Goal: Task Accomplishment & Management: Use online tool/utility

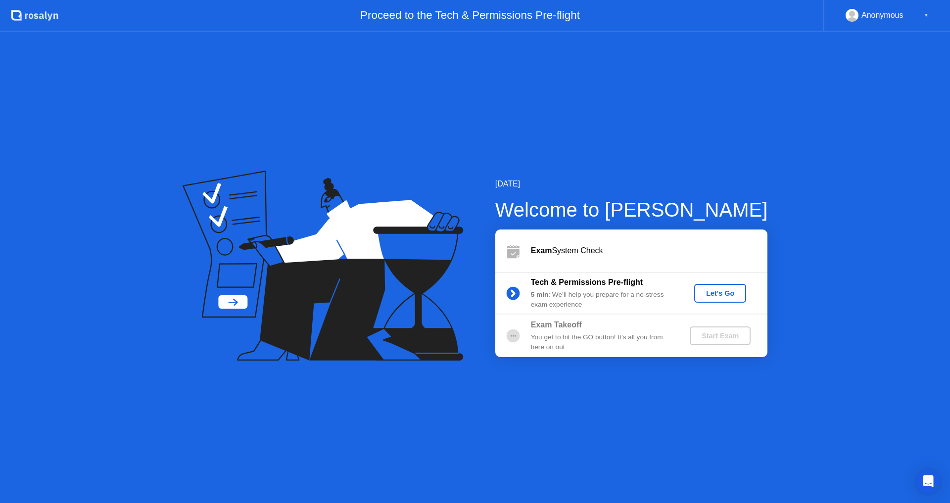
click at [728, 295] on div "Let's Go" at bounding box center [720, 294] width 44 height 8
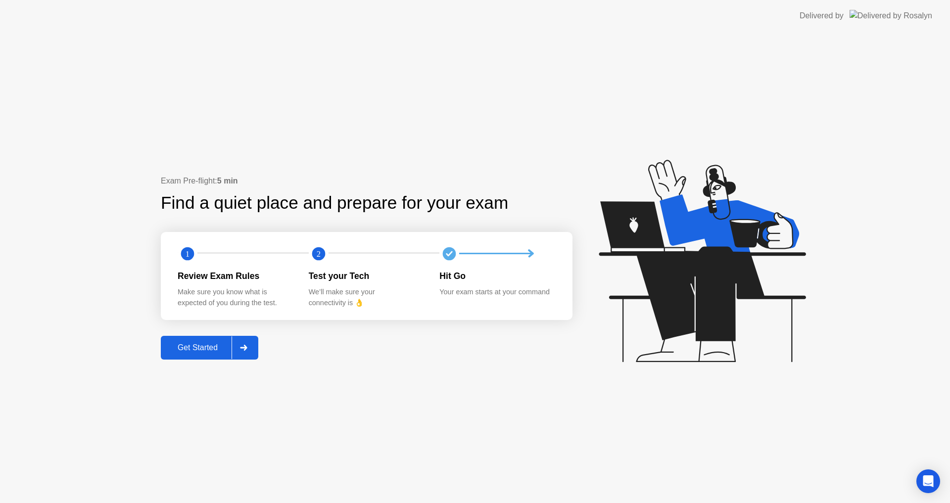
click at [223, 346] on div "Get Started" at bounding box center [198, 347] width 68 height 9
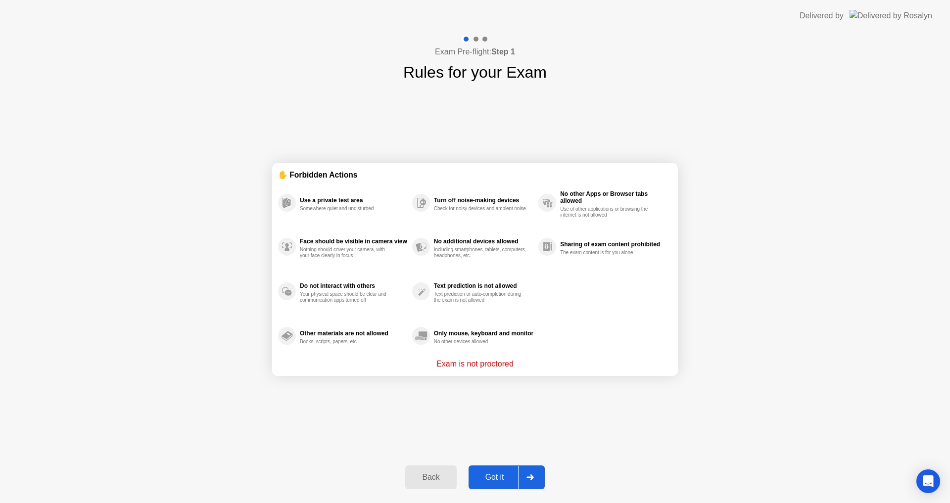
click at [514, 477] on div "Got it" at bounding box center [495, 477] width 47 height 9
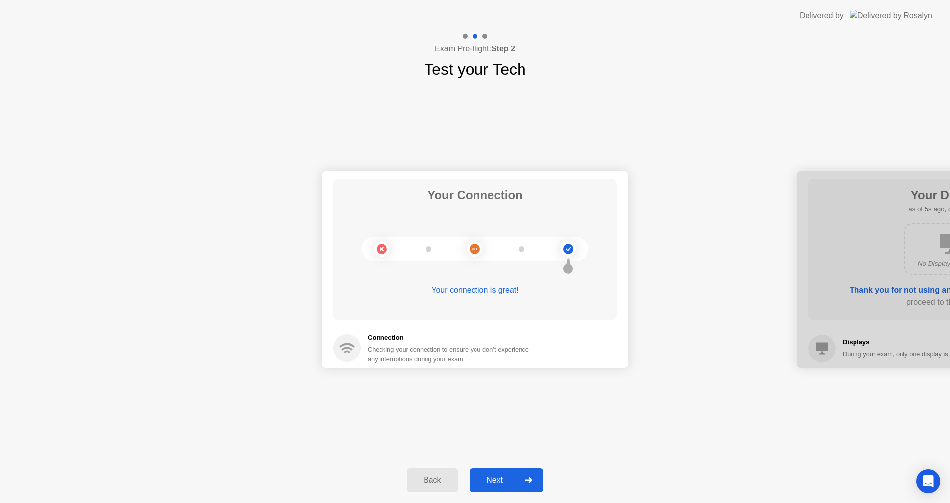
click at [509, 478] on div "Next" at bounding box center [495, 480] width 44 height 9
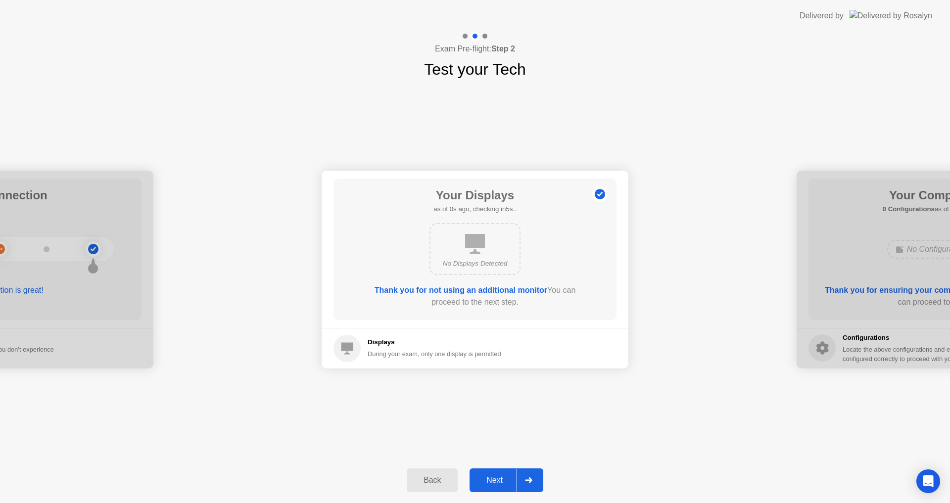
click at [504, 477] on div "Next" at bounding box center [495, 480] width 44 height 9
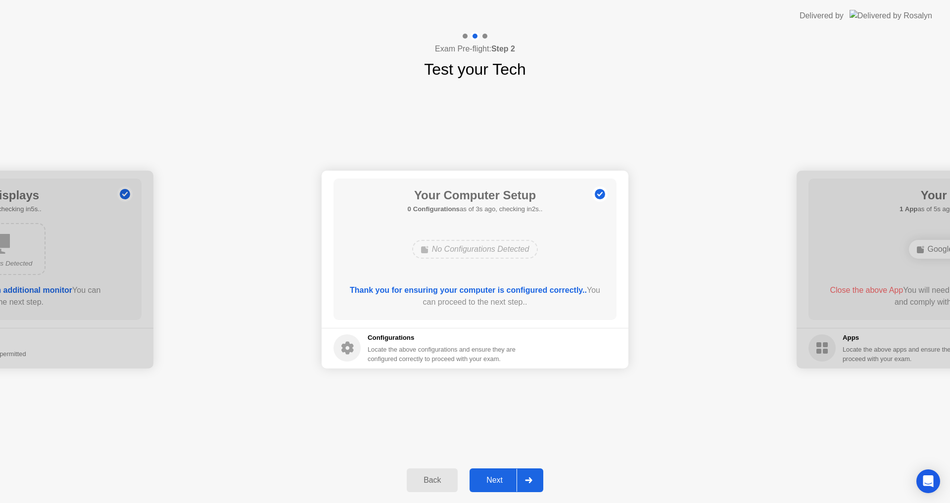
click at [530, 478] on icon at bounding box center [528, 481] width 7 height 6
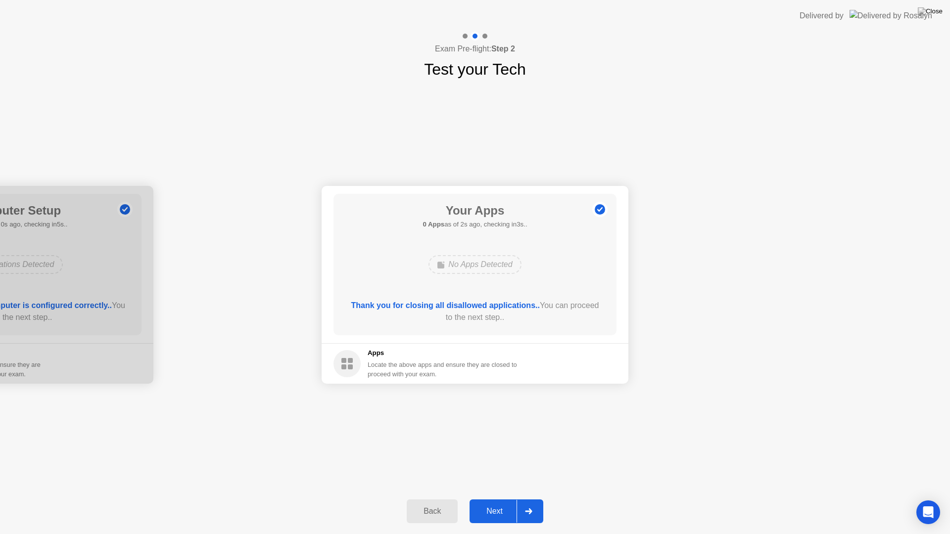
click at [525, 503] on div at bounding box center [529, 511] width 24 height 23
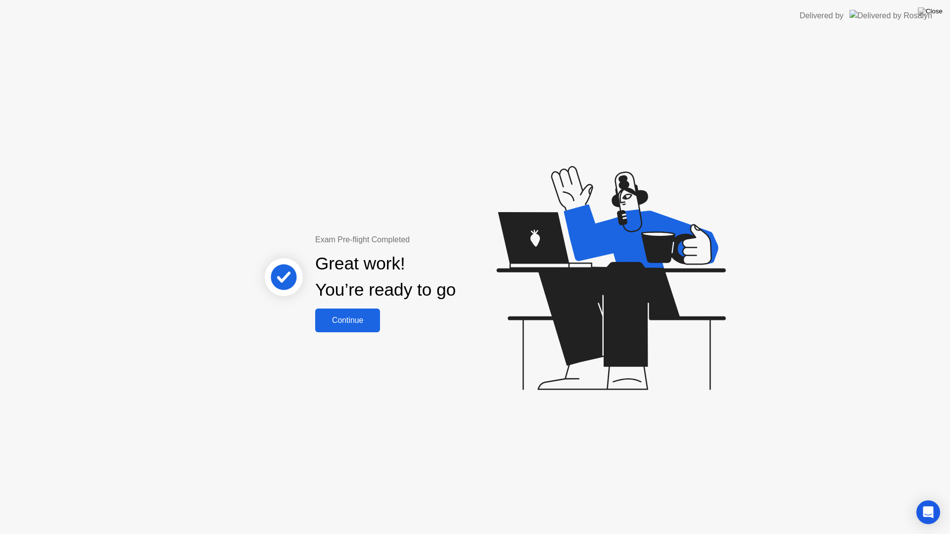
click at [346, 313] on button "Continue" at bounding box center [347, 321] width 65 height 24
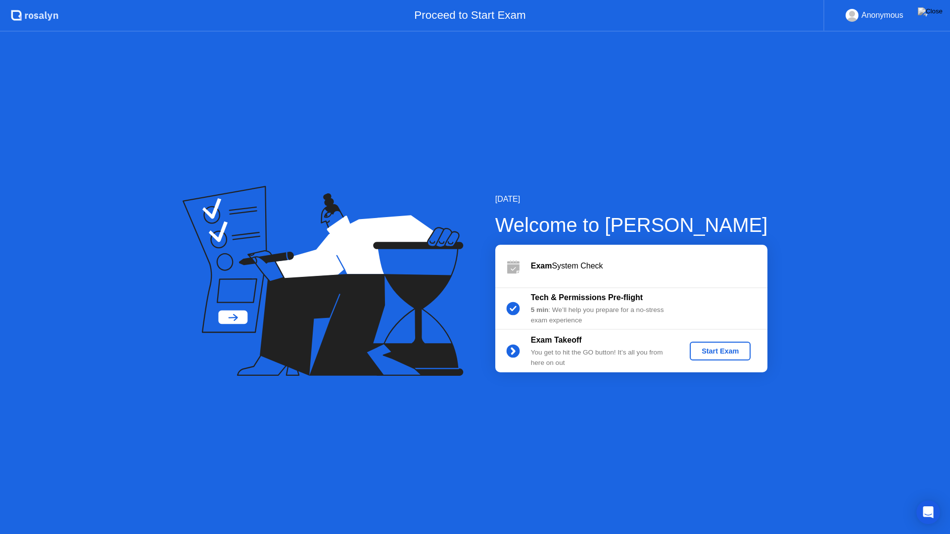
click at [729, 348] on div "Start Exam" at bounding box center [720, 351] width 53 height 8
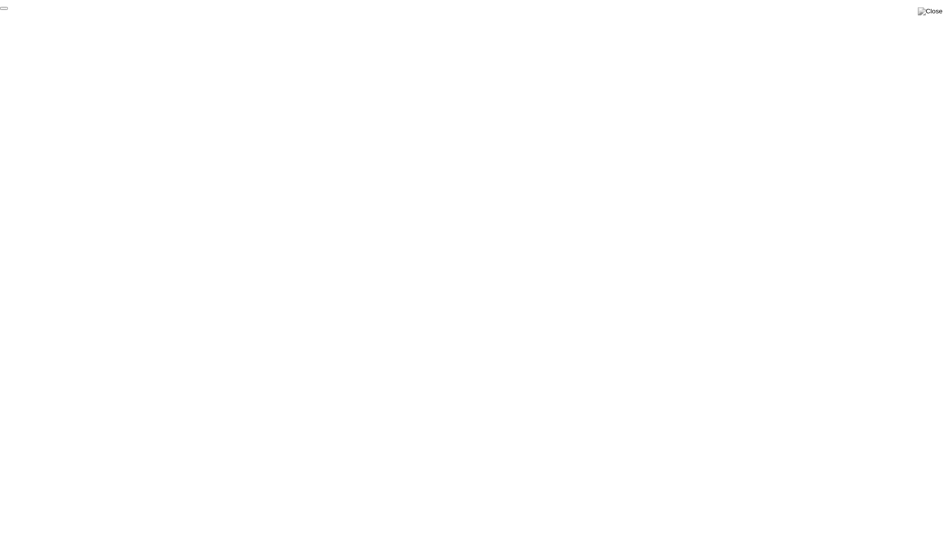
click div "End Proctoring Session"
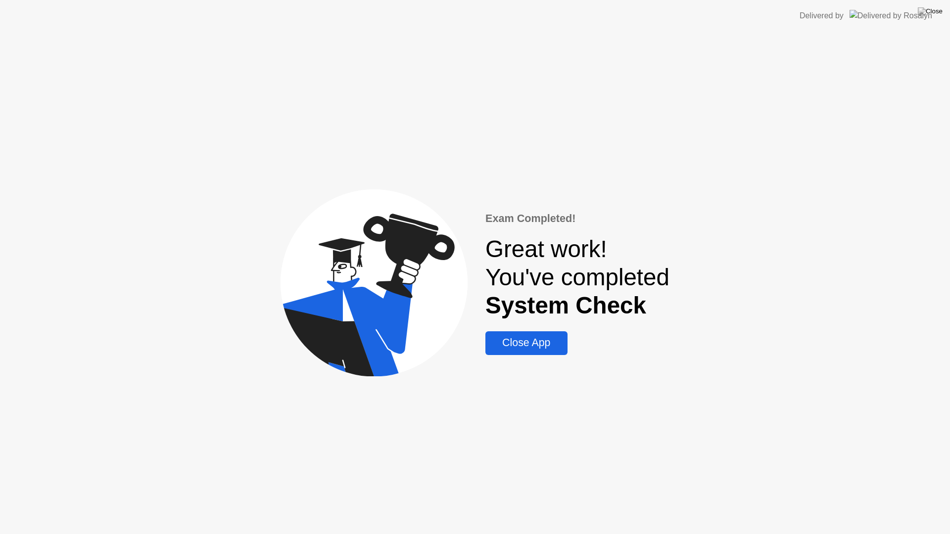
click at [542, 348] on div "Close App" at bounding box center [526, 343] width 76 height 12
